Goal: Information Seeking & Learning: Learn about a topic

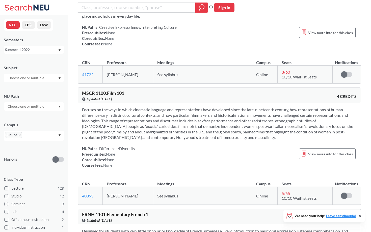
scroll to position [55, 0]
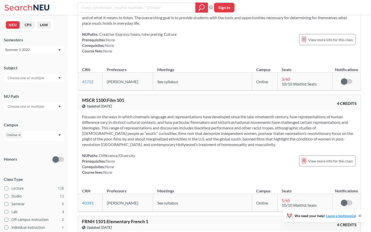
click at [29, 78] on input "text" at bounding box center [26, 78] width 42 height 6
click at [41, 65] on div "Subject" at bounding box center [34, 68] width 60 height 6
click at [44, 50] on div "Summer 1 2022" at bounding box center [31, 50] width 53 height 6
click at [38, 75] on div "Summer 1 2025" at bounding box center [35, 73] width 57 height 6
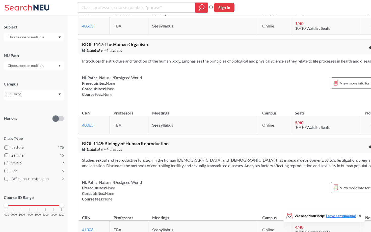
scroll to position [3306, 0]
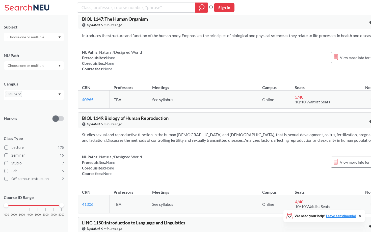
click at [33, 40] on div at bounding box center [34, 37] width 60 height 9
click at [38, 48] on p "Communication Studies" at bounding box center [35, 48] width 57 height 5
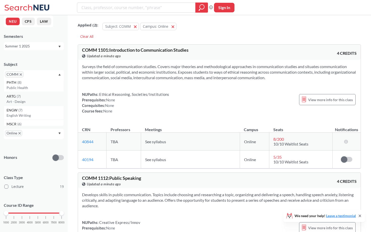
scroll to position [31, 0]
click at [36, 101] on p "Art - Design" at bounding box center [35, 100] width 57 height 5
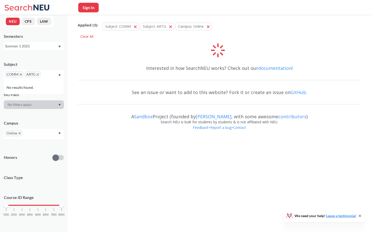
click at [48, 76] on input "text" at bounding box center [49, 76] width 15 height 6
click at [51, 73] on div "COMM ARTG" at bounding box center [34, 75] width 60 height 10
click at [47, 74] on input "text" at bounding box center [49, 76] width 15 height 6
click at [39, 74] on icon "X to remove pill" at bounding box center [38, 75] width 2 height 2
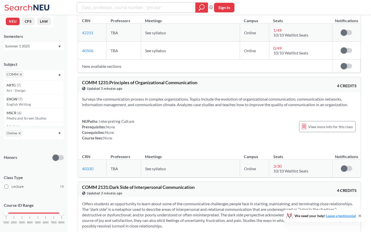
scroll to position [711, 0]
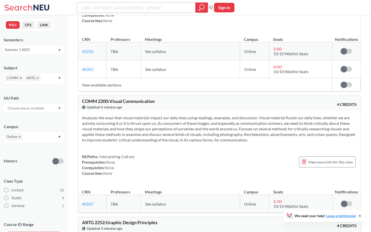
scroll to position [949, 0]
click at [38, 78] on icon "X to remove pill" at bounding box center [38, 78] width 2 height 2
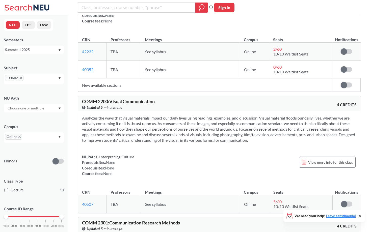
click at [22, 79] on icon "X to remove pill" at bounding box center [21, 78] width 2 height 2
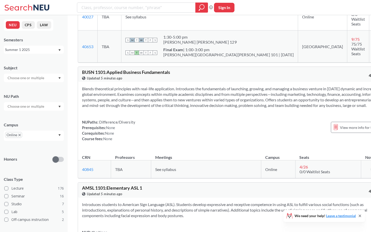
click at [31, 77] on input "text" at bounding box center [26, 78] width 42 height 6
click at [47, 88] on div "MSCR ( 6 )" at bounding box center [35, 86] width 57 height 6
